Goal: Find specific page/section: Find specific page/section

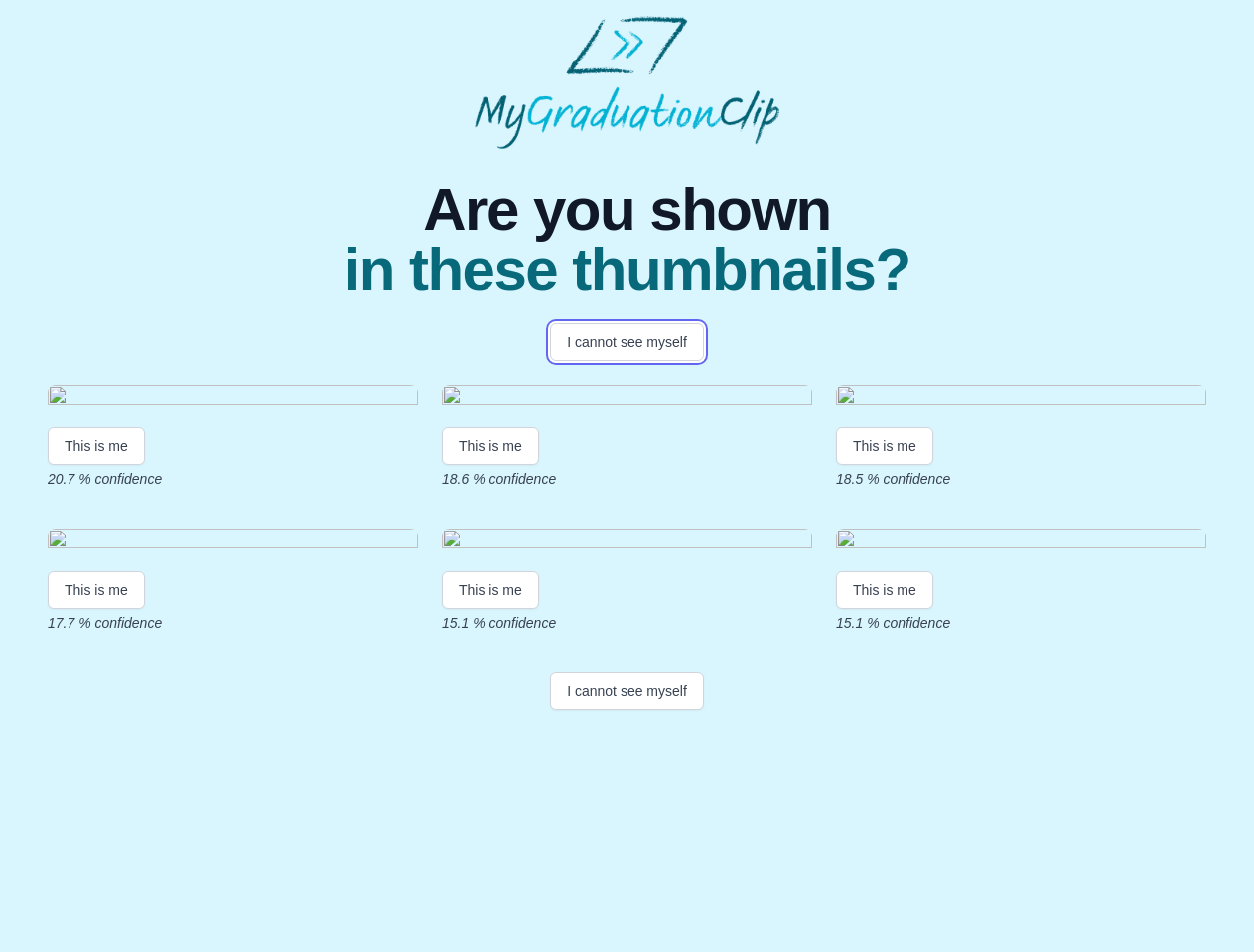
click at [626, 342] on button "I cannot see myself" at bounding box center [627, 342] width 154 height 38
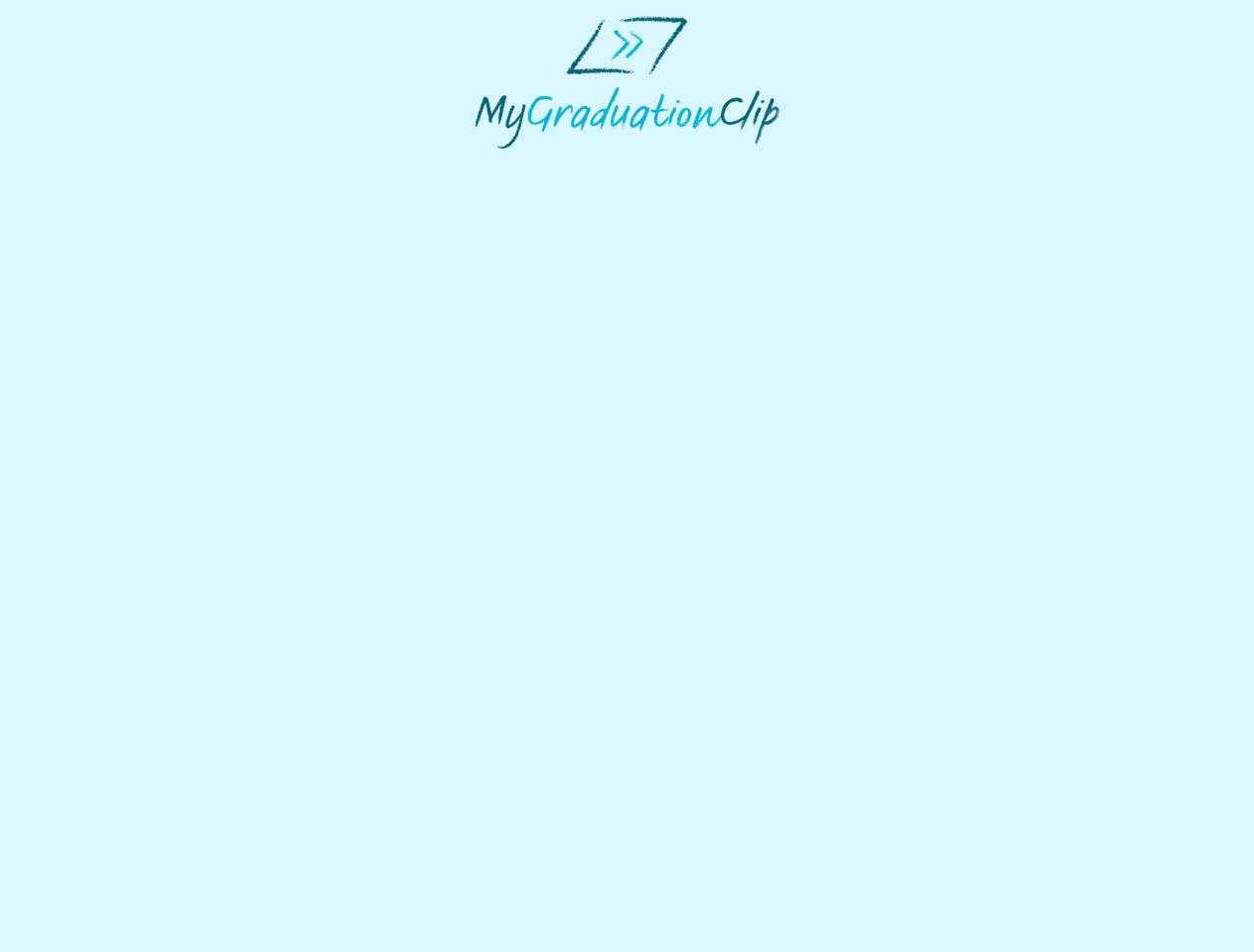
click at [96, 165] on html at bounding box center [627, 82] width 1254 height 165
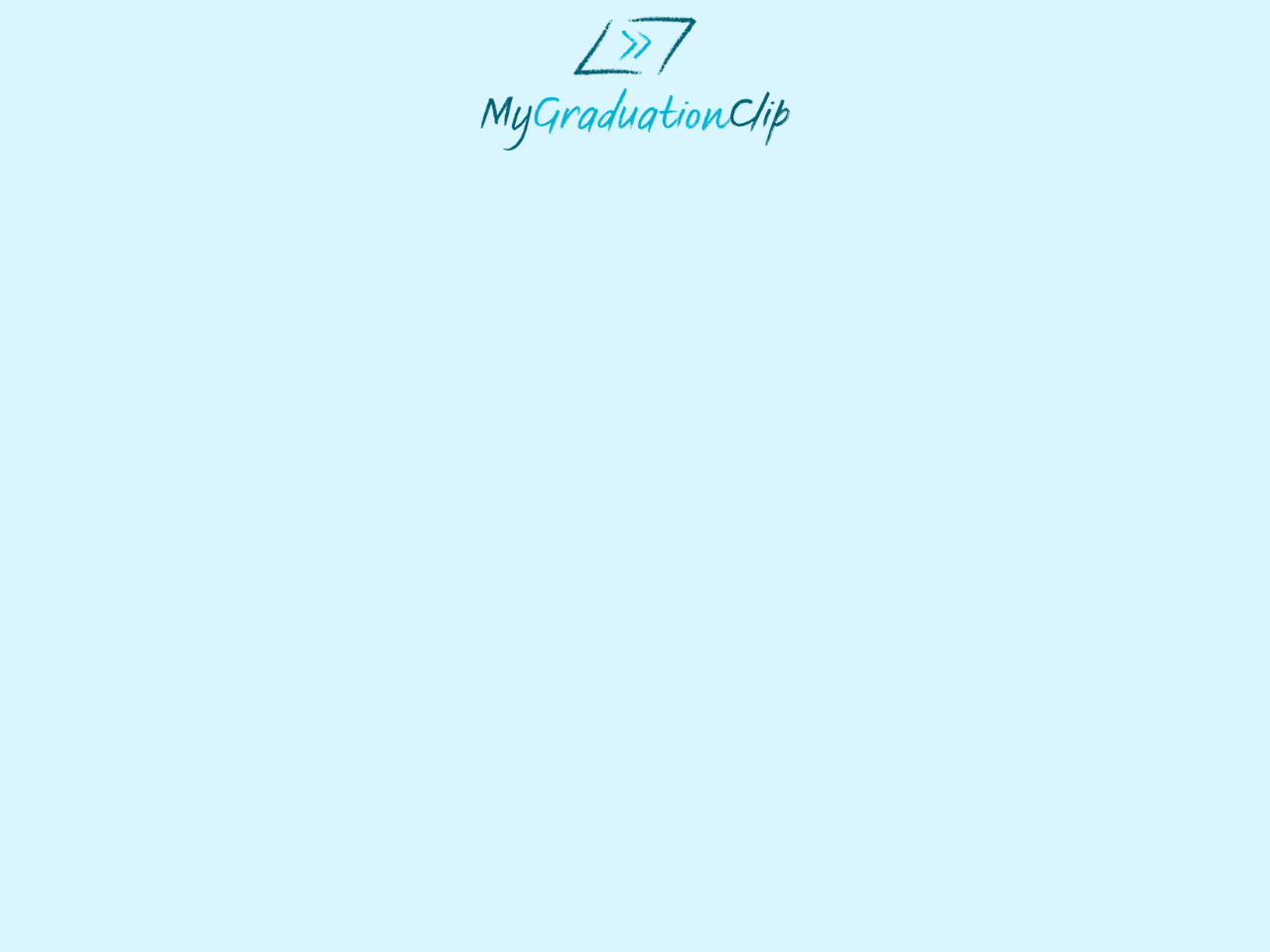
click at [493, 167] on html at bounding box center [635, 83] width 1270 height 167
click at [889, 167] on html at bounding box center [635, 83] width 1270 height 167
click at [96, 167] on html at bounding box center [635, 83] width 1270 height 167
click at [493, 167] on html at bounding box center [635, 83] width 1270 height 167
click at [889, 167] on html at bounding box center [635, 83] width 1270 height 167
